Goal: Task Accomplishment & Management: Use online tool/utility

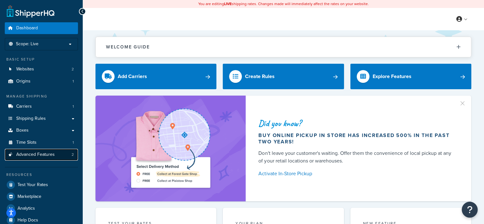
click at [53, 151] on link "Advanced Features 2" at bounding box center [41, 155] width 73 height 12
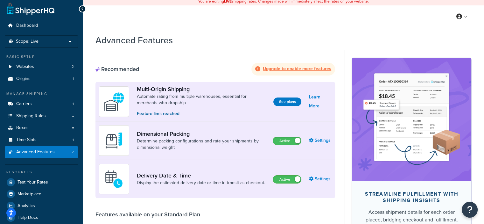
scroll to position [3, 0]
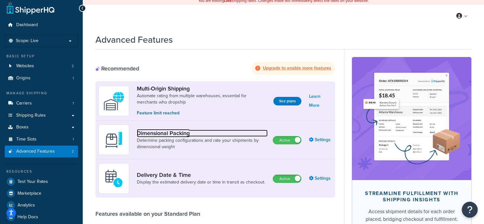
click at [162, 132] on link "Dimensional Packing" at bounding box center [202, 133] width 131 height 7
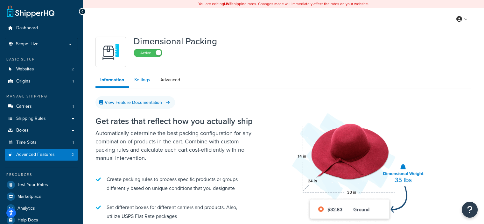
click at [144, 81] on link "Settings" at bounding box center [142, 80] width 25 height 13
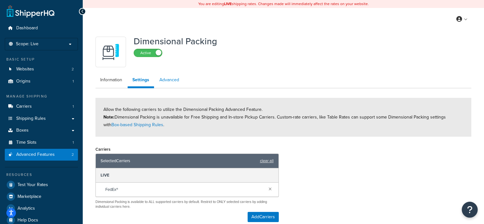
click at [170, 78] on link "Advanced" at bounding box center [169, 80] width 29 height 13
select select "false"
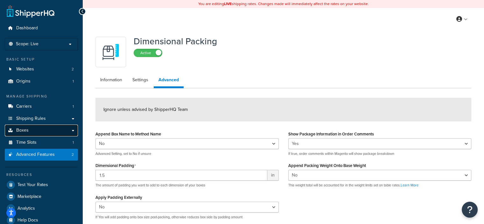
click at [47, 130] on link "Boxes" at bounding box center [41, 130] width 73 height 12
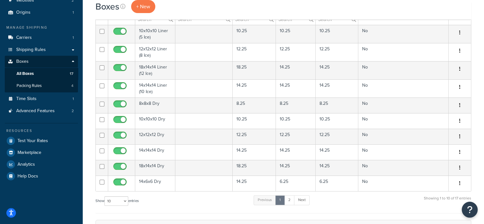
scroll to position [68, 0]
click at [303, 203] on link "Next" at bounding box center [302, 200] width 16 height 10
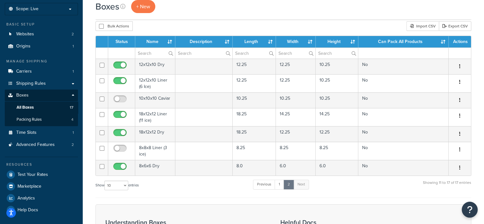
scroll to position [28, 0]
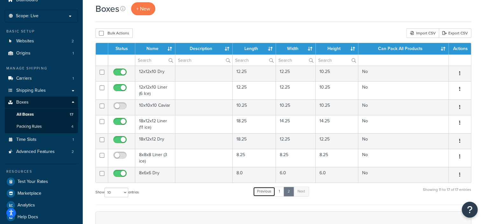
click at [268, 193] on link "Previous" at bounding box center [264, 192] width 22 height 10
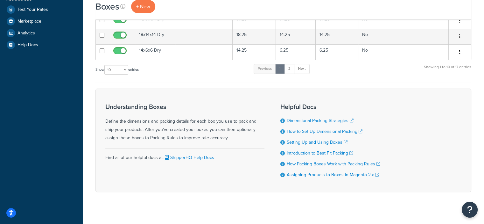
scroll to position [206, 0]
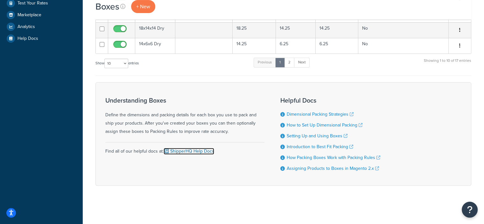
click at [195, 149] on link "ShipperHQ Help Docs" at bounding box center [189, 151] width 51 height 7
